Goal: Check status

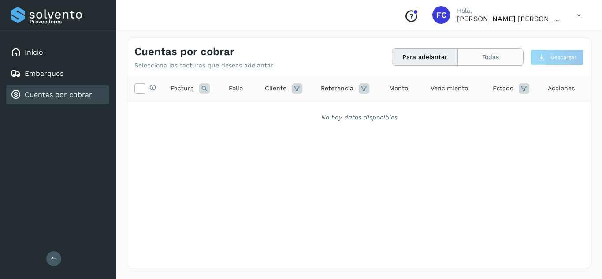
click at [496, 61] on button "Todas" at bounding box center [490, 57] width 65 height 16
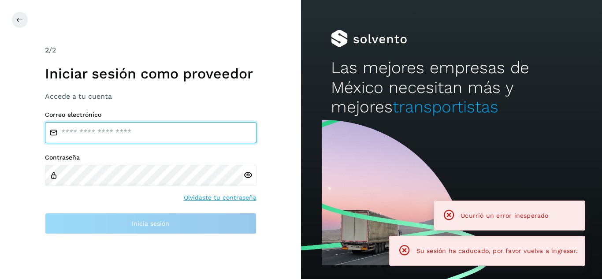
type input "**********"
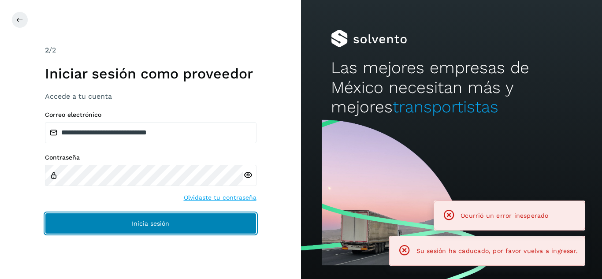
click at [196, 232] on button "Inicia sesión" at bounding box center [151, 223] width 212 height 21
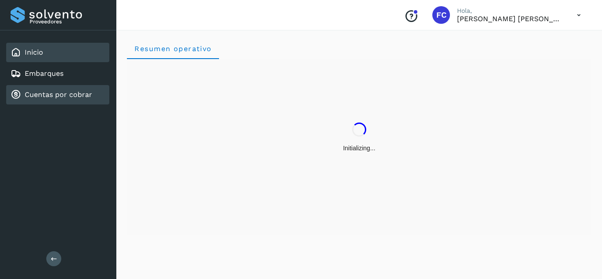
click at [87, 99] on div "Cuentas por cobrar" at bounding box center [52, 94] width 82 height 11
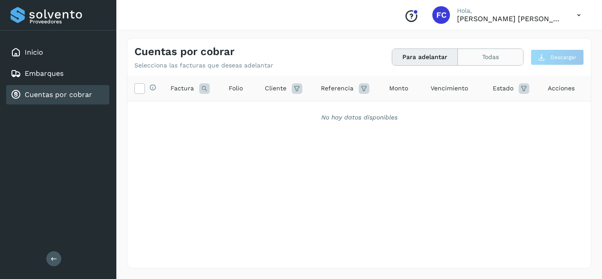
click at [492, 61] on button "Todas" at bounding box center [490, 57] width 65 height 16
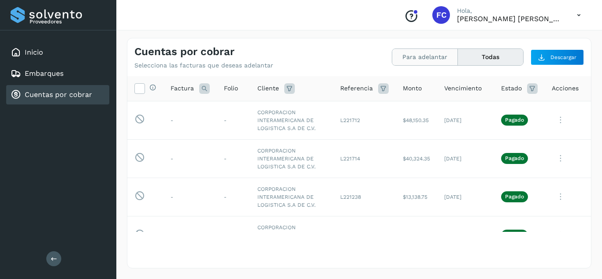
click at [428, 60] on button "Para adelantar" at bounding box center [425, 57] width 66 height 16
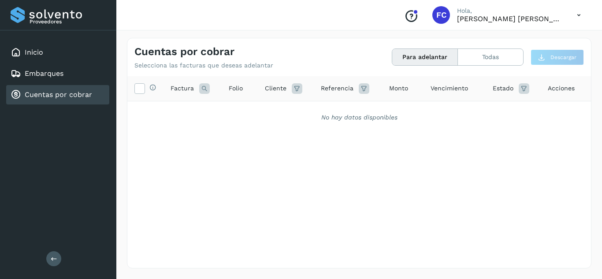
click at [486, 71] on div "Cuentas por cobrar Selecciona las facturas que deseas adelantar Para adelantar …" at bounding box center [359, 153] width 465 height 231
click at [490, 66] on div "Cuentas por cobrar Selecciona las facturas que deseas adelantar Para adelantar …" at bounding box center [359, 53] width 464 height 31
click at [491, 63] on button "Todas" at bounding box center [490, 57] width 65 height 16
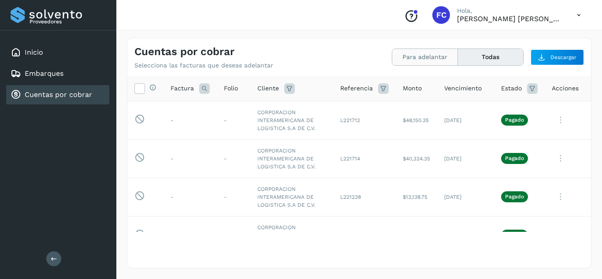
click at [438, 54] on button "Para adelantar" at bounding box center [425, 57] width 66 height 16
